Goal: Transaction & Acquisition: Purchase product/service

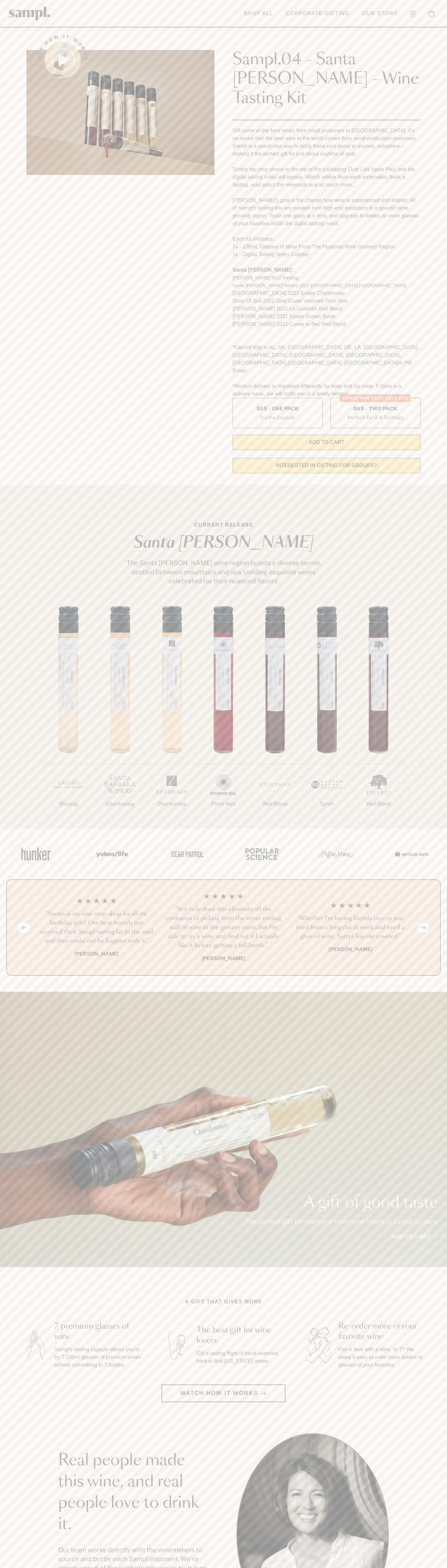
click at [375, 6] on header "Toggle navigation menu Shop All Corporate Gifting Our Story Account Story Shop …" at bounding box center [223, 13] width 447 height 28
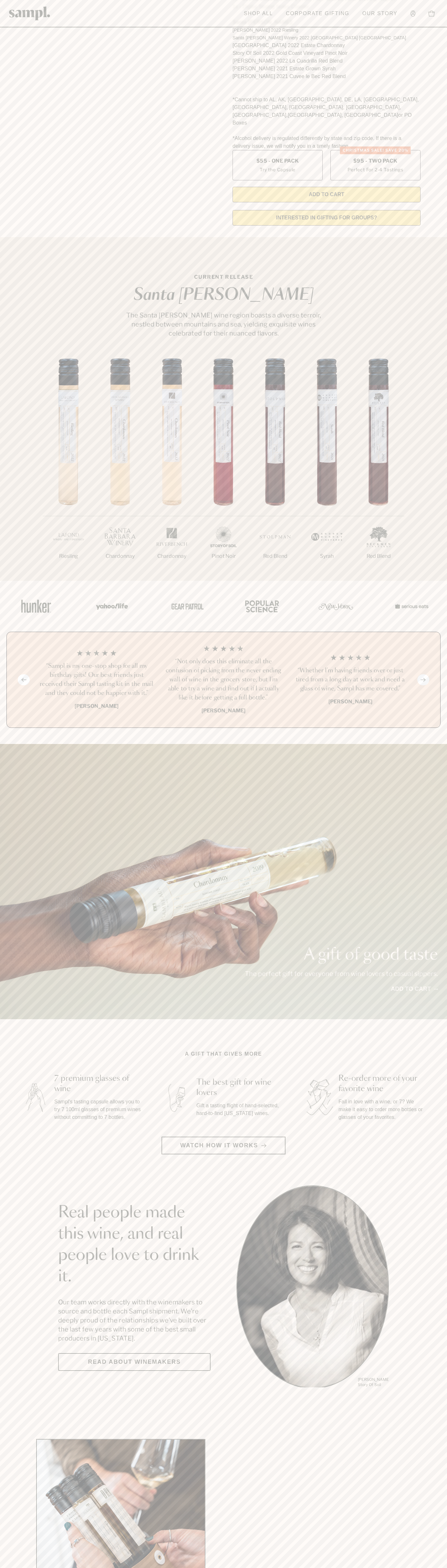
click at [319, 1567] on html "Skip to main content Toggle navigation menu Shop All Corporate Gifting Our Stor…" at bounding box center [223, 1056] width 447 height 2609
click at [16, 1353] on main "See how it works Sampl.04 - Santa [PERSON_NAME] - Wine Tasting Kit Gift some of…" at bounding box center [223, 981] width 447 height 2458
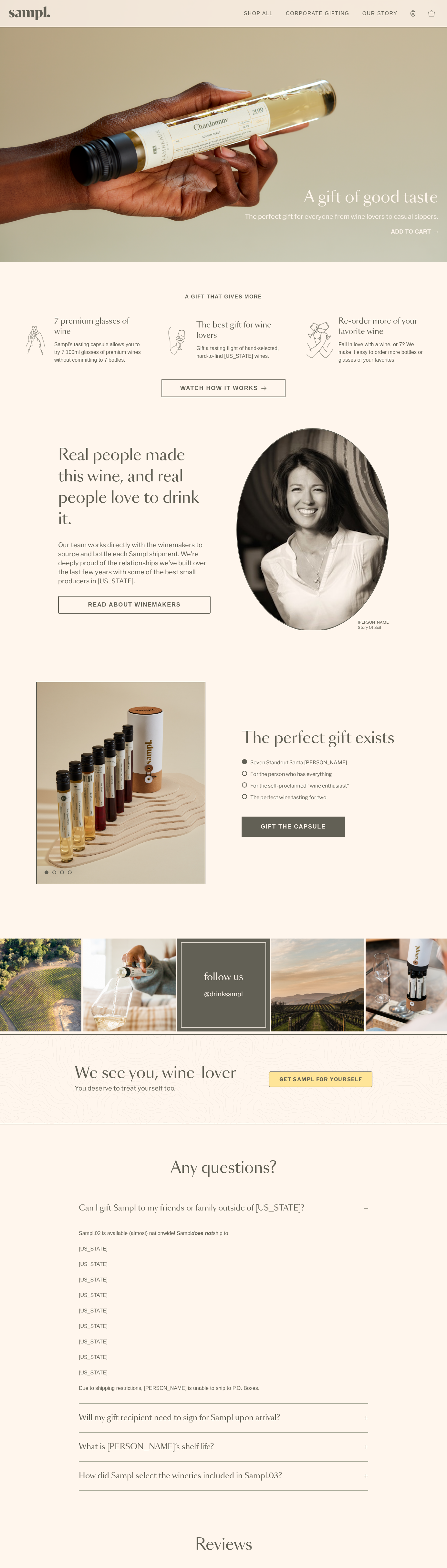
scroll to position [0, 0]
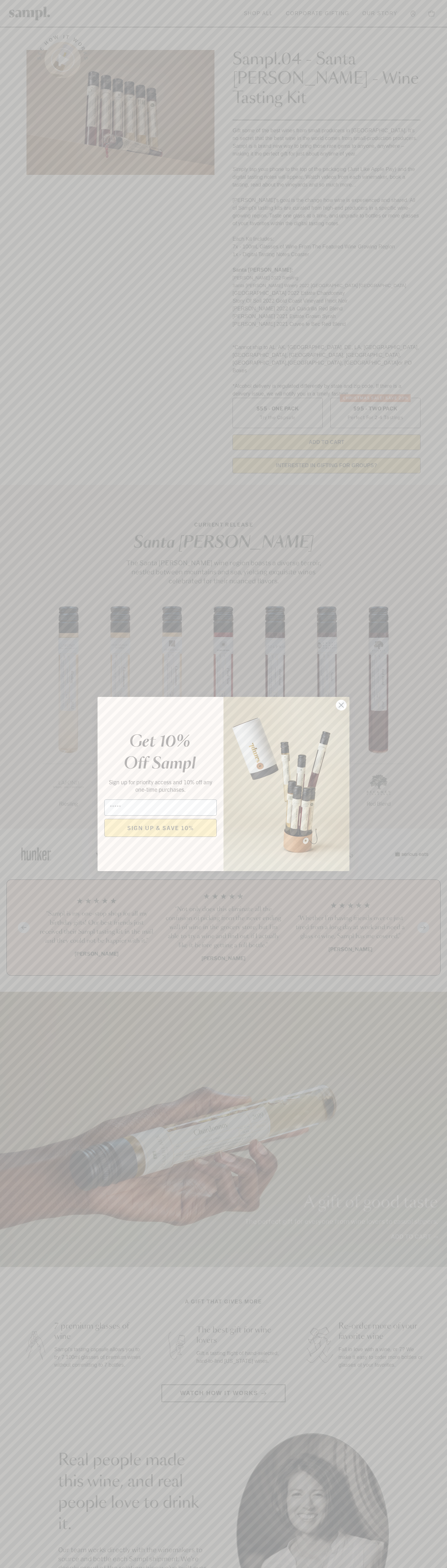
click at [341, 705] on icon "Close dialog" at bounding box center [341, 705] width 4 height 4
